Goal: Navigation & Orientation: Find specific page/section

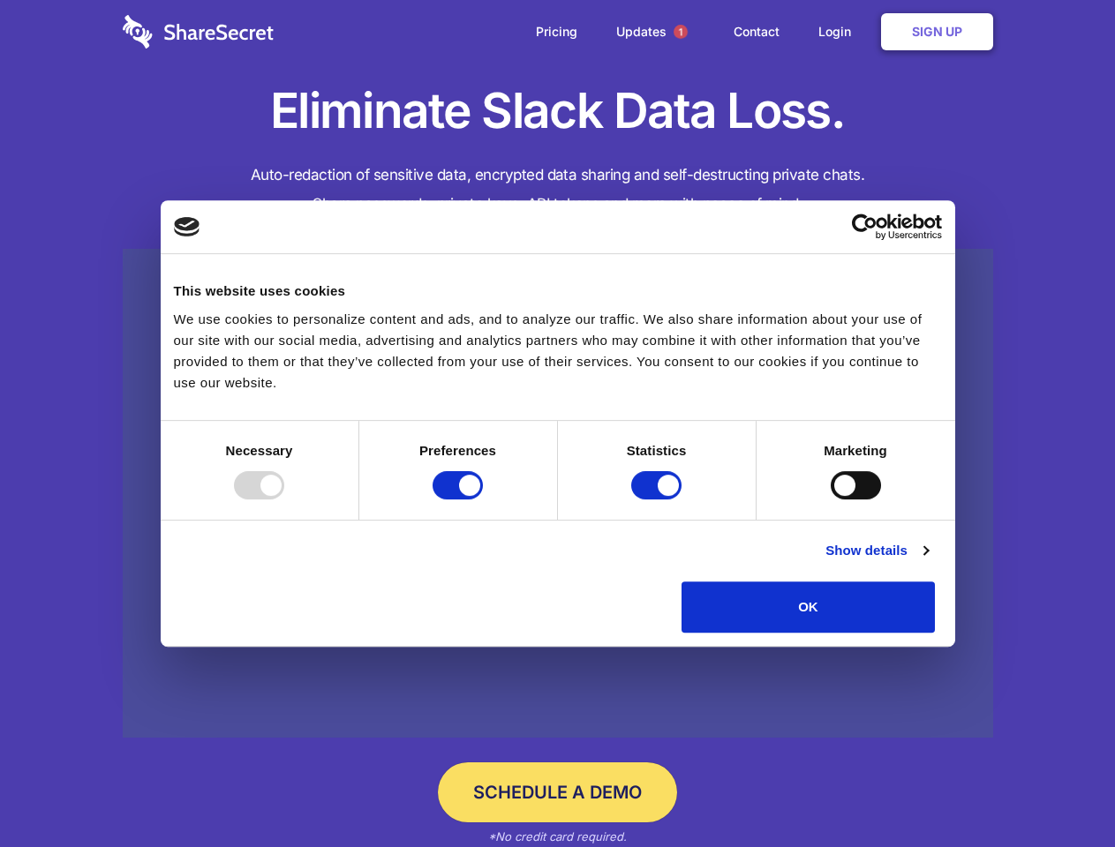
click at [284, 500] on div at bounding box center [259, 485] width 50 height 28
click at [483, 500] on input "Preferences" at bounding box center [457, 485] width 50 height 28
checkbox input "false"
click at [658, 500] on input "Statistics" at bounding box center [656, 485] width 50 height 28
checkbox input "false"
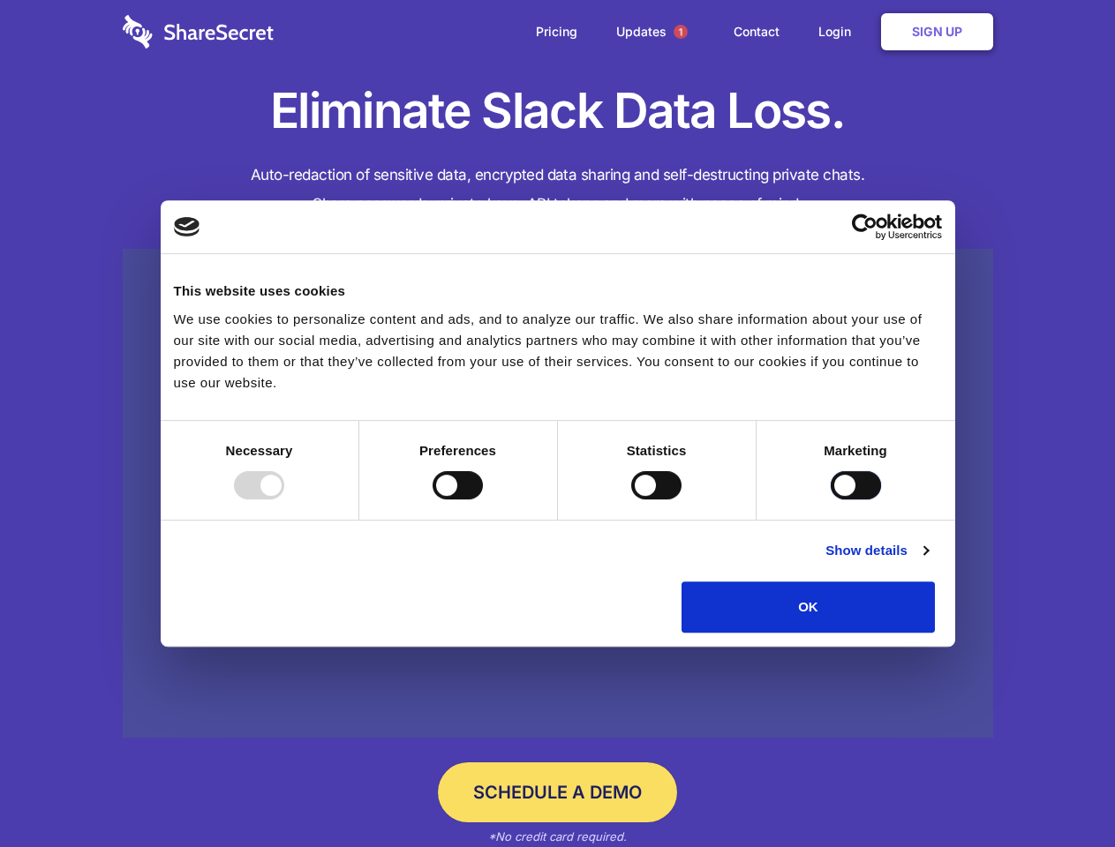
click at [830, 500] on input "Marketing" at bounding box center [855, 485] width 50 height 28
checkbox input "true"
click at [928, 561] on link "Show details" at bounding box center [876, 550] width 102 height 21
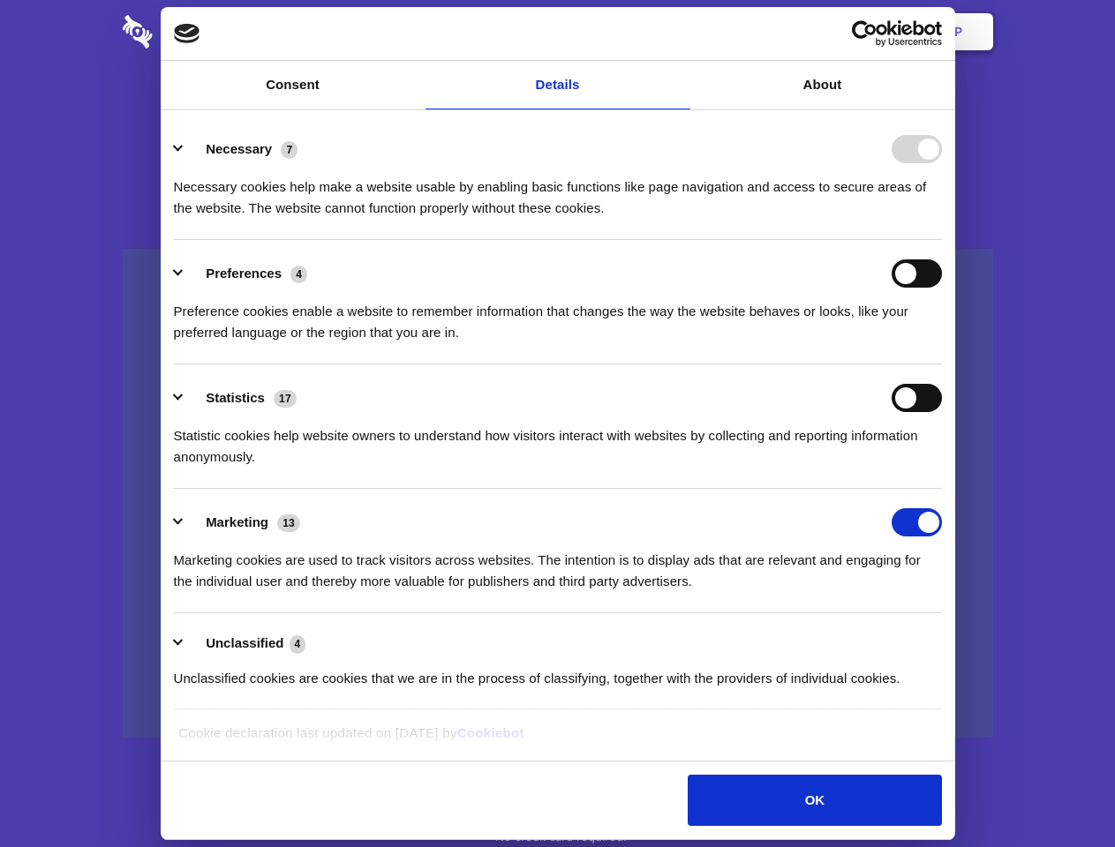
click at [942, 364] on li "Preferences 4 Preference cookies enable a website to remember information that …" at bounding box center [558, 302] width 768 height 124
click at [680, 32] on span "1" at bounding box center [680, 32] width 14 height 14
